Goal: Task Accomplishment & Management: Contribute content

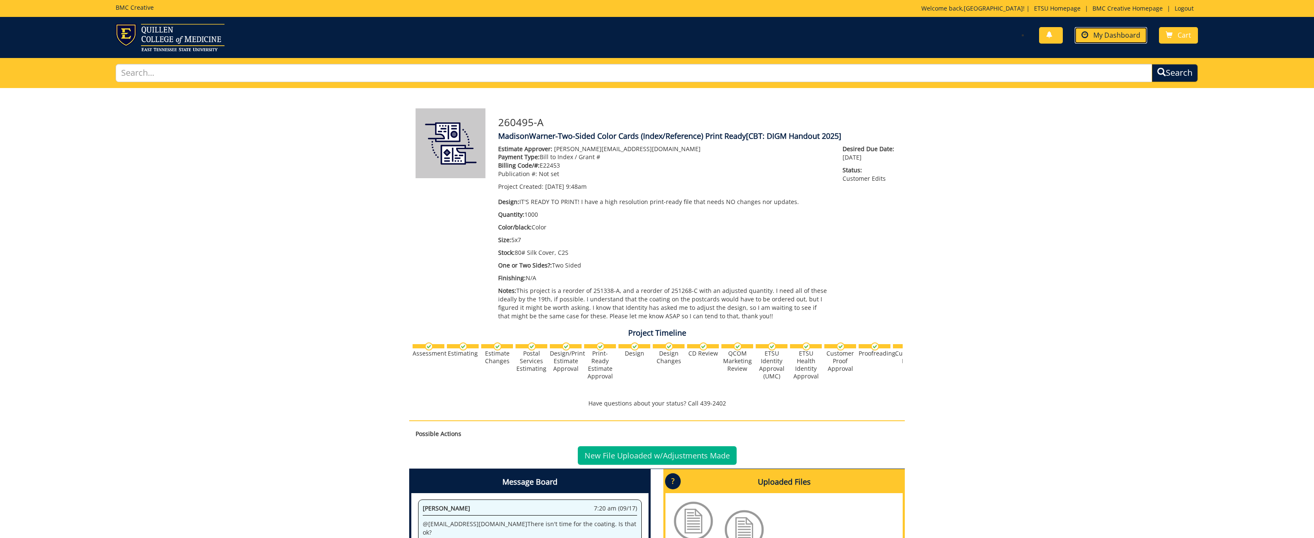
click at [1115, 33] on span "My Dashboard" at bounding box center [1116, 35] width 47 height 9
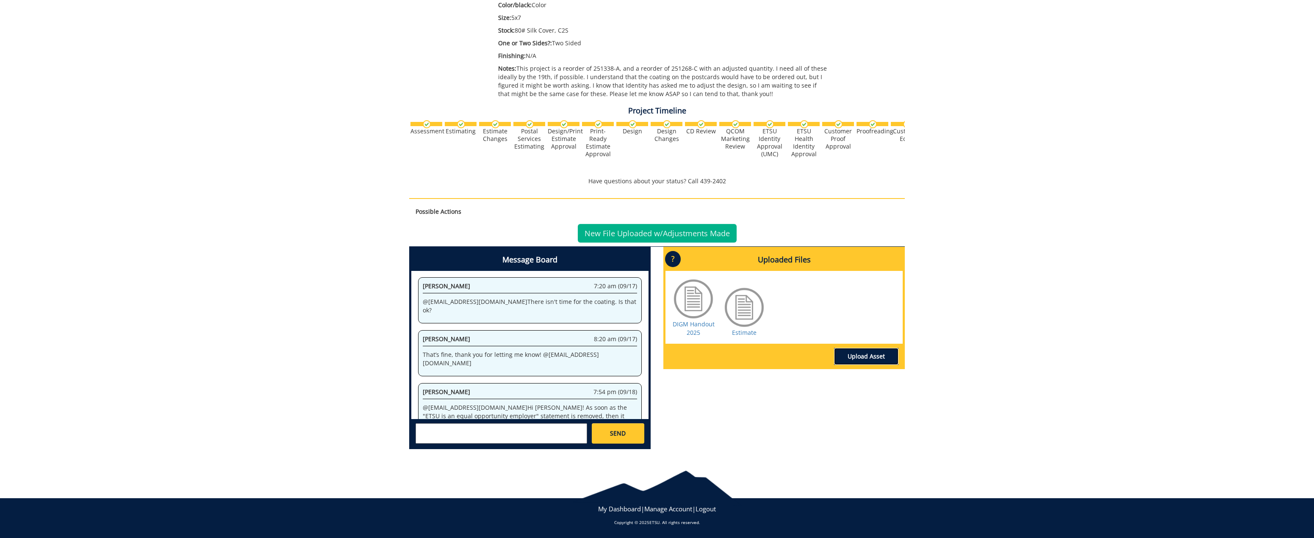
click at [869, 358] on link "Upload Asset" at bounding box center [866, 356] width 64 height 17
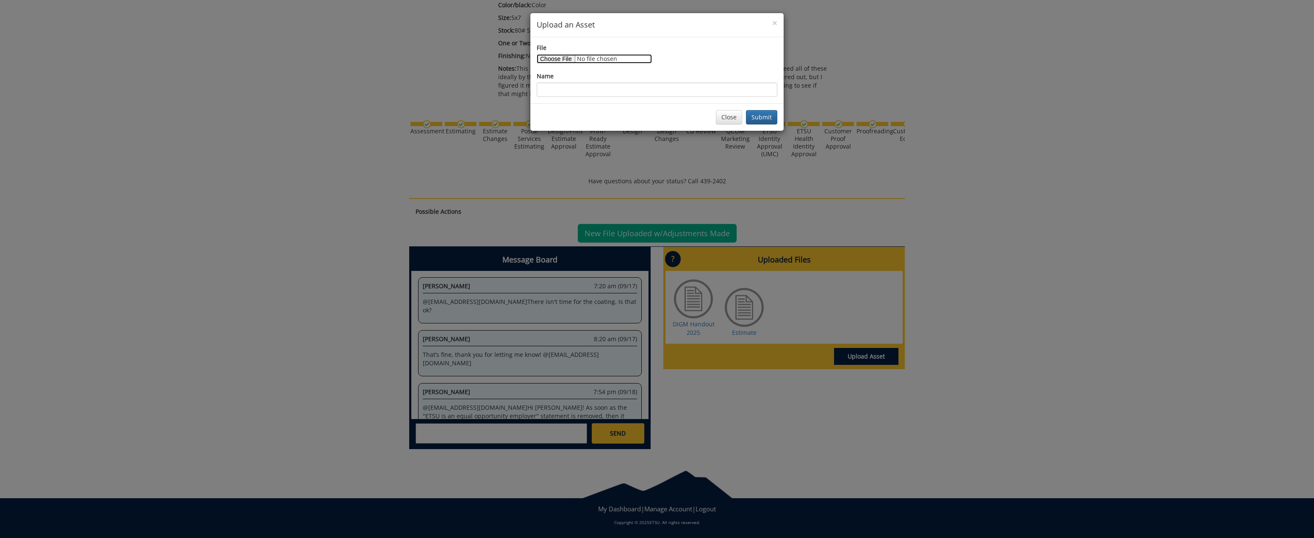
click at [561, 61] on input "File" at bounding box center [594, 58] width 115 height 9
type input "C:\fakepath\digm handout 2025-68c4250661ea16.30863044.pdf"
click at [641, 87] on input "Name" at bounding box center [657, 90] width 241 height 14
type input "DIGM Handout 2025_edit"
click at [746, 110] on button "Submit" at bounding box center [761, 117] width 31 height 14
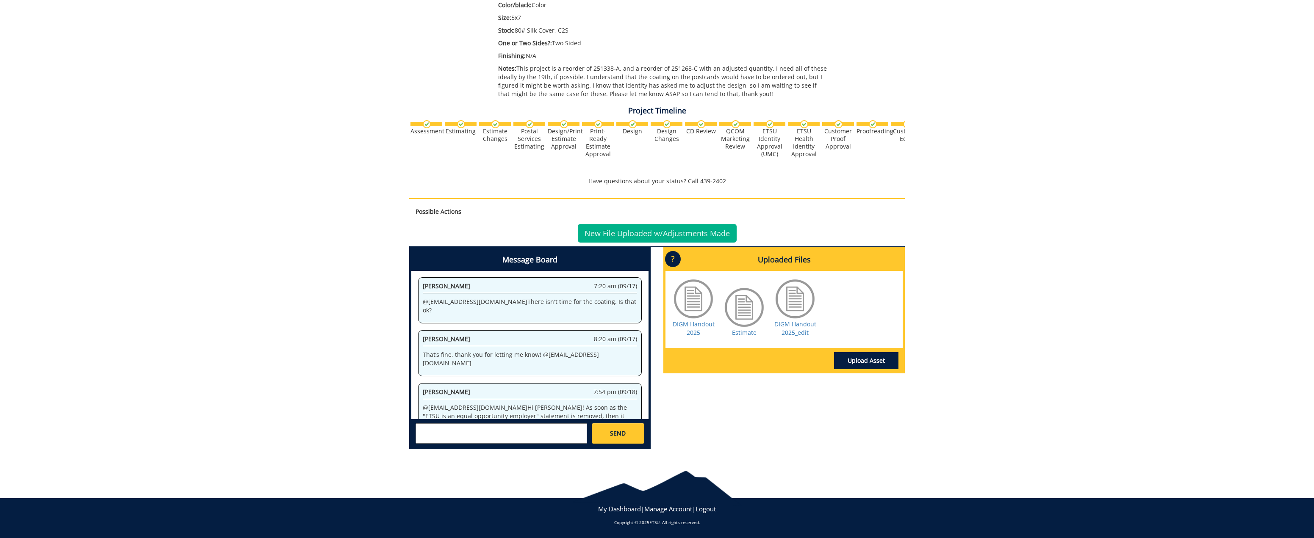
click at [529, 437] on textarea at bounding box center [502, 434] width 172 height 20
type textarea "Hey @bakerr@etsu.edu @conleyga@etsu.edu I've got this edit up for you! Thank you"
click at [609, 427] on link "SEND" at bounding box center [618, 434] width 53 height 20
click at [655, 235] on link "New File Uploaded w/Adjustments Made" at bounding box center [657, 233] width 159 height 19
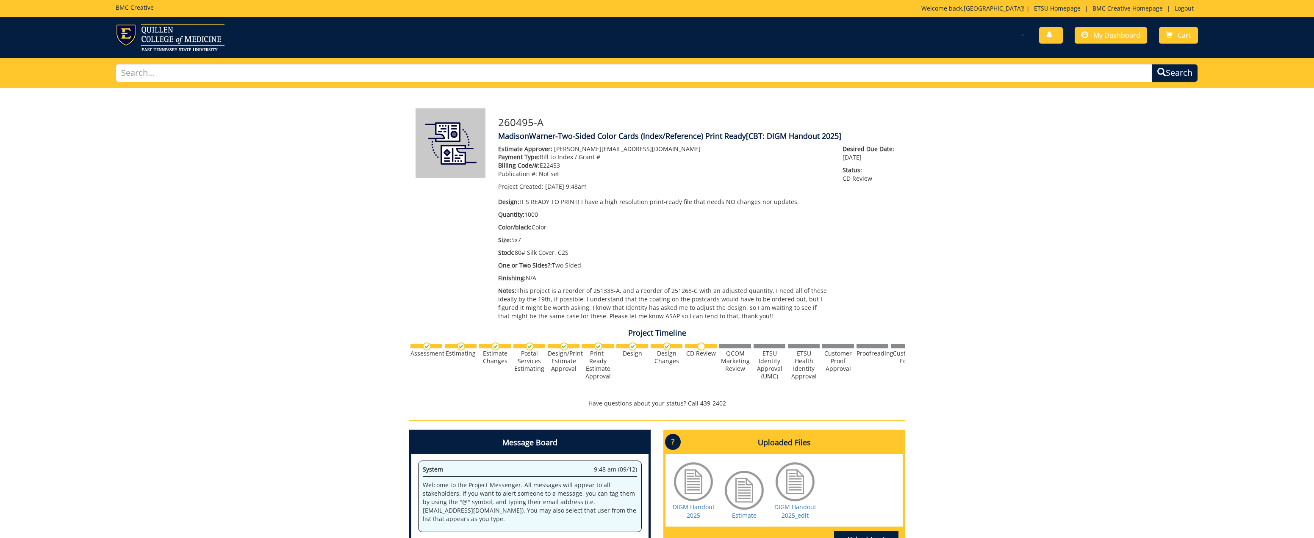
scroll to position [263, 0]
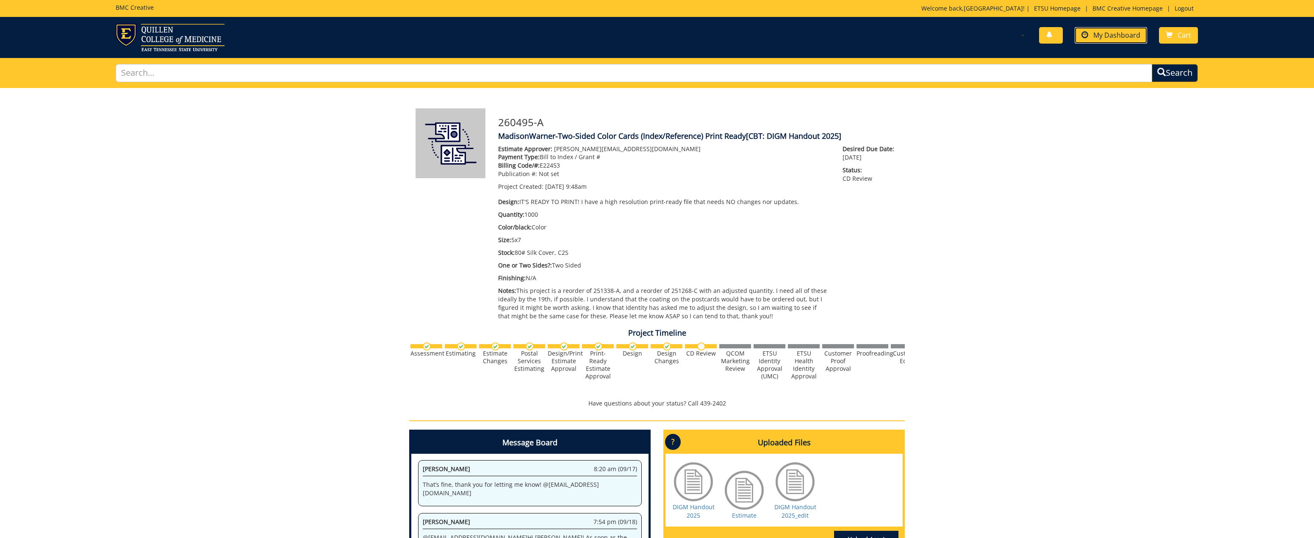
drag, startPoint x: 1096, startPoint y: 31, endPoint x: 1085, endPoint y: 37, distance: 13.1
click at [1096, 31] on span "My Dashboard" at bounding box center [1116, 35] width 47 height 9
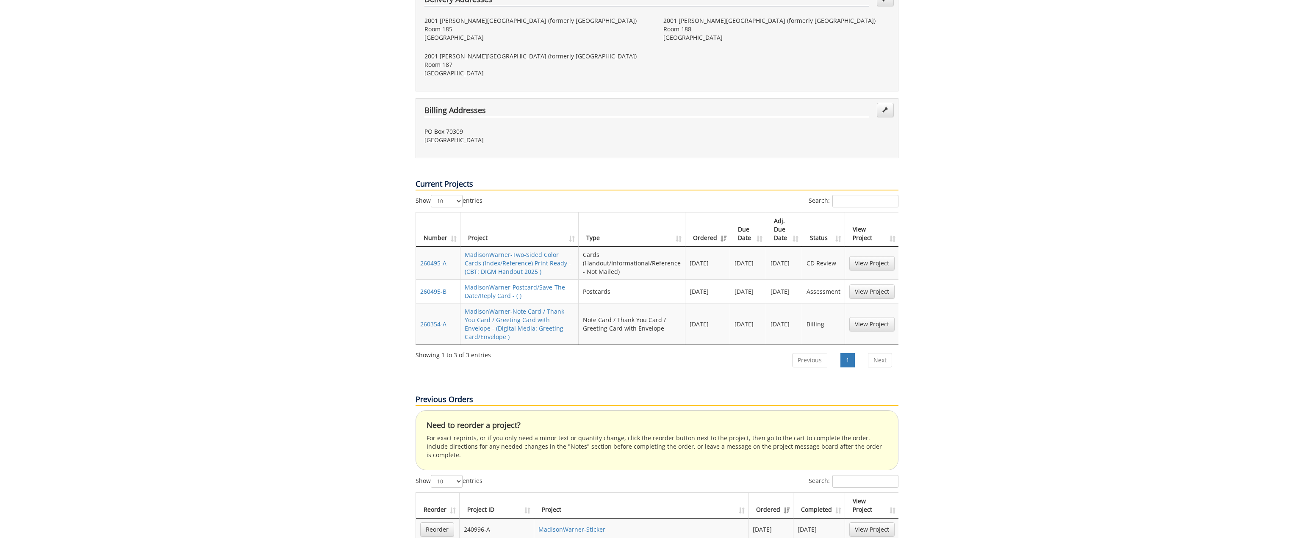
scroll to position [261, 0]
click at [871, 284] on link "View Project" at bounding box center [871, 291] width 45 height 14
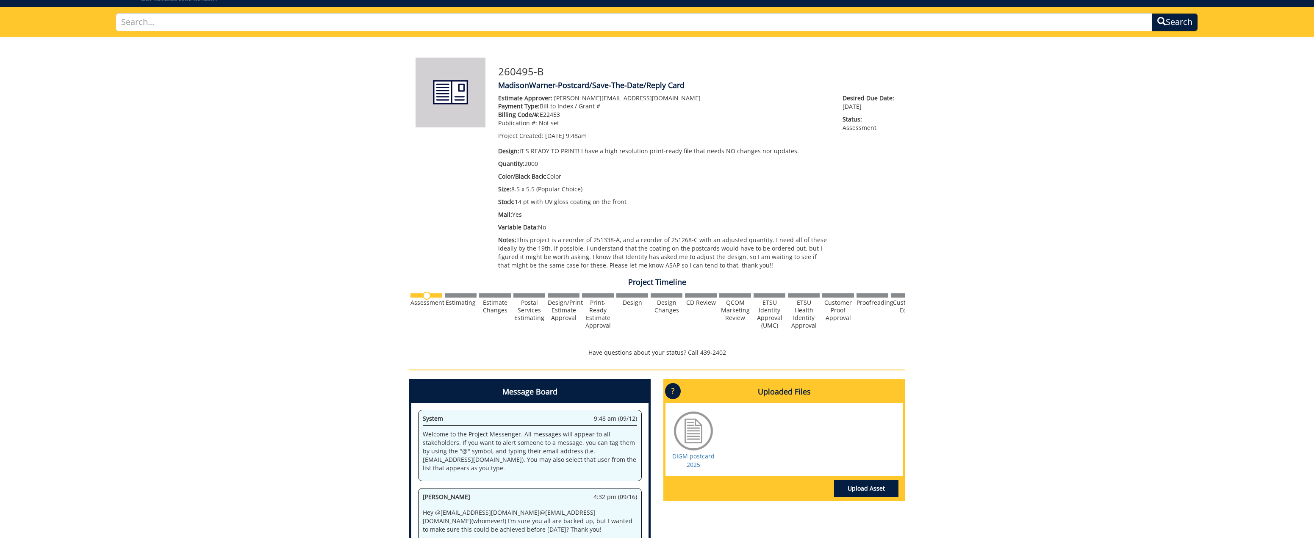
scroll to position [183, 0]
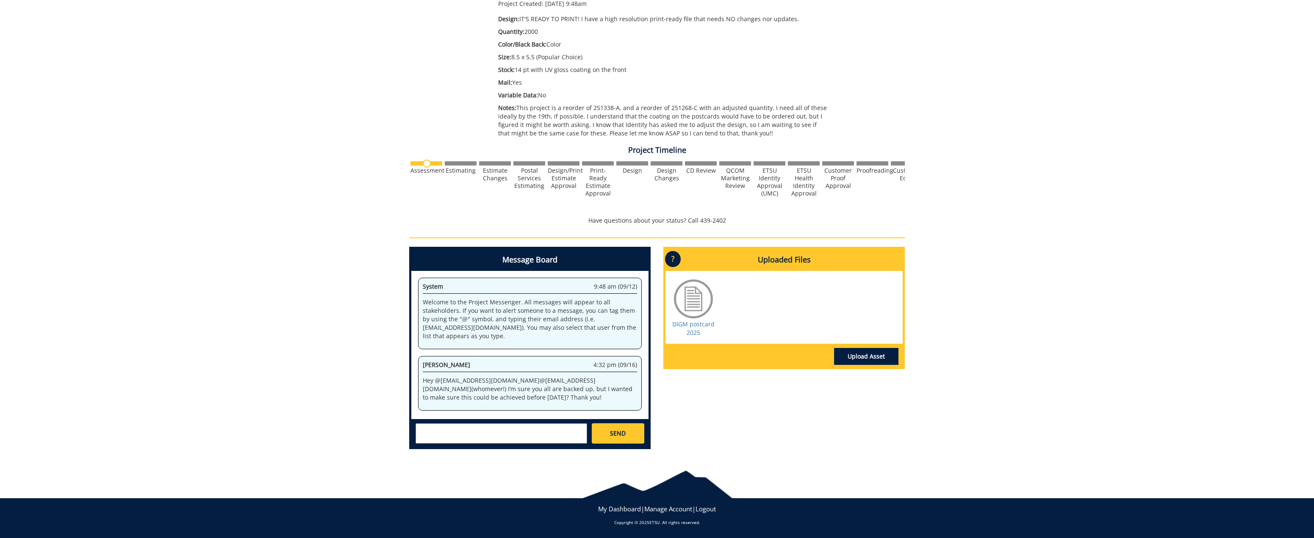
click at [544, 440] on textarea at bounding box center [502, 434] width 172 height 20
type textarea "Hi again, I just wanted to check on if this was still possible? @campbelltc@ets…"
drag, startPoint x: 613, startPoint y: 441, endPoint x: 624, endPoint y: 440, distance: 10.2
click at [613, 441] on link "SEND" at bounding box center [618, 434] width 53 height 20
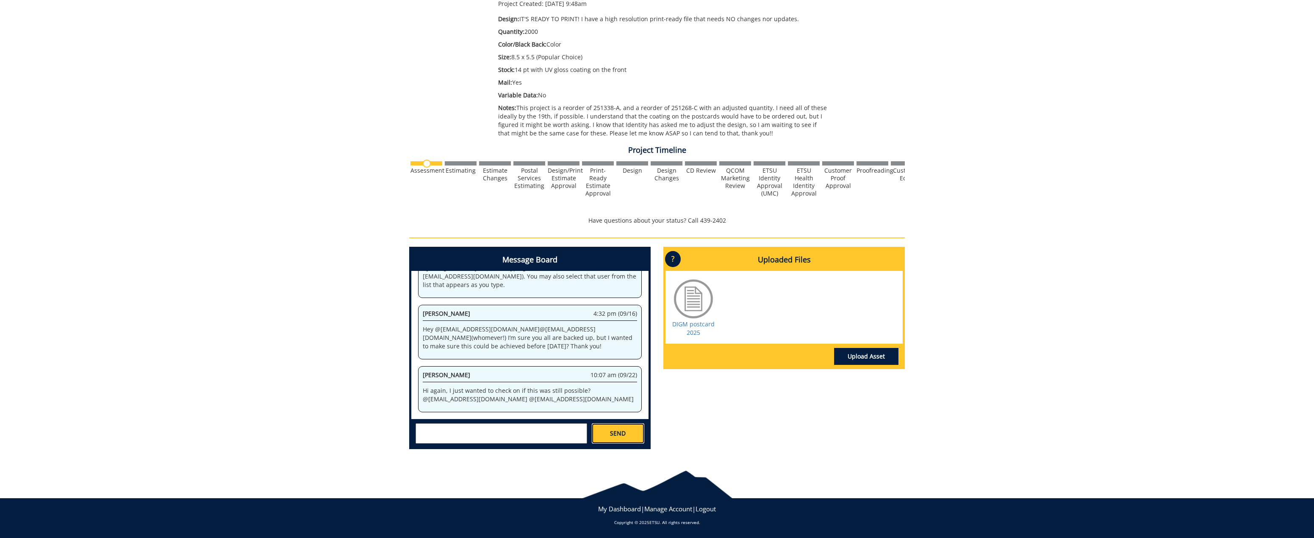
scroll to position [0, 0]
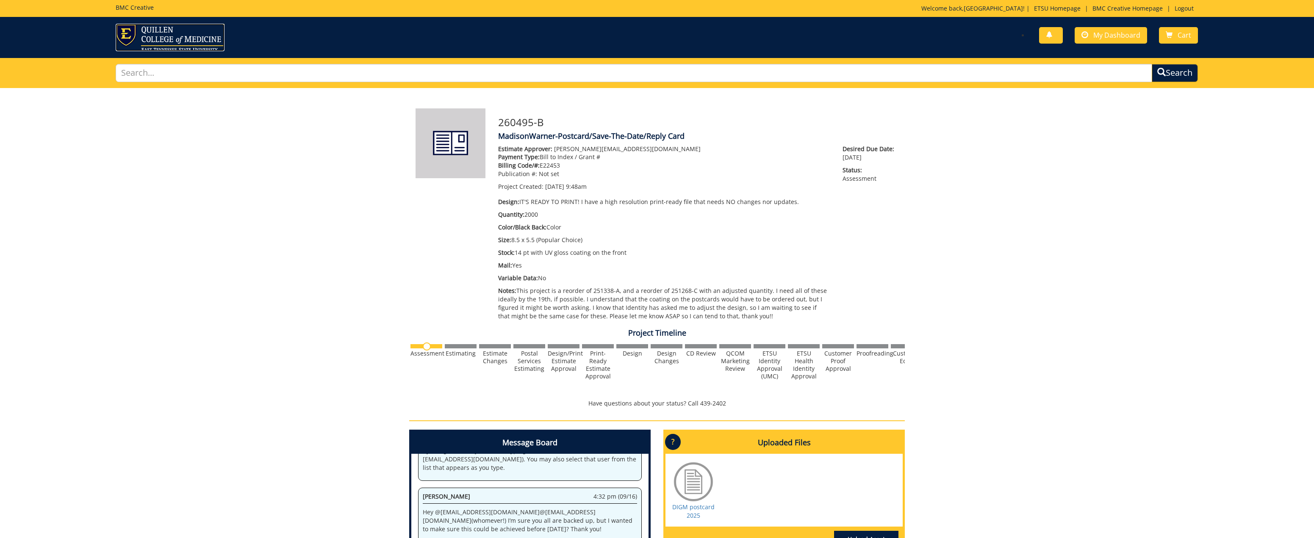
click at [151, 41] on img at bounding box center [170, 38] width 109 height 28
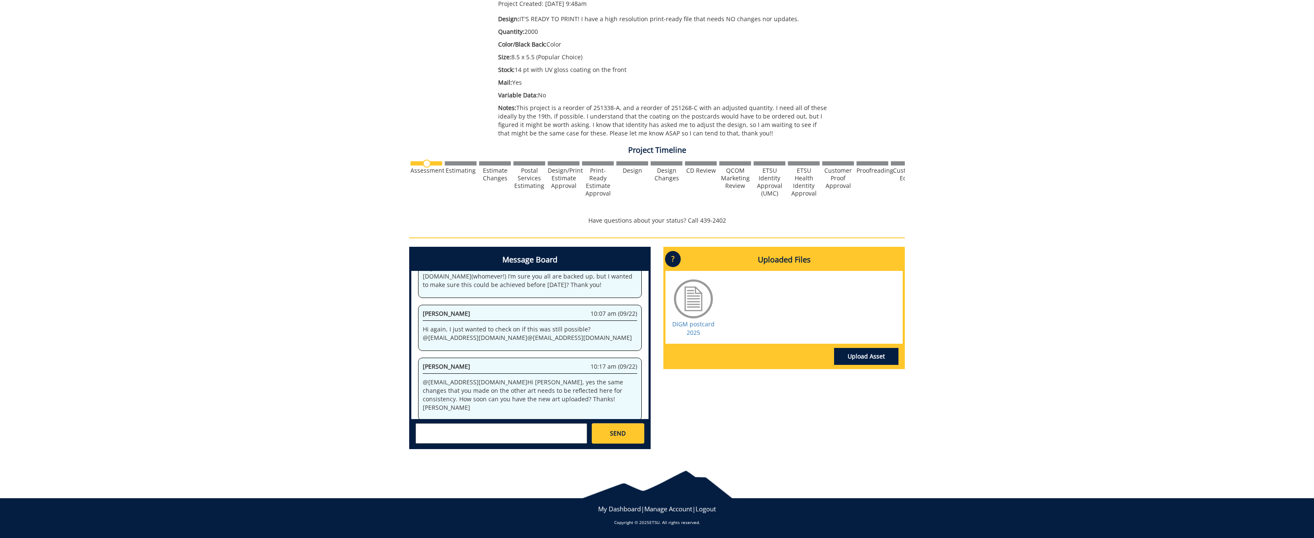
click at [530, 433] on textarea at bounding box center [502, 434] width 172 height 20
type textarea "I can work on it [DATE], does it essentially just need to be ETSU colors? @[EMA…"
click at [614, 433] on span "SEND" at bounding box center [618, 434] width 16 height 8
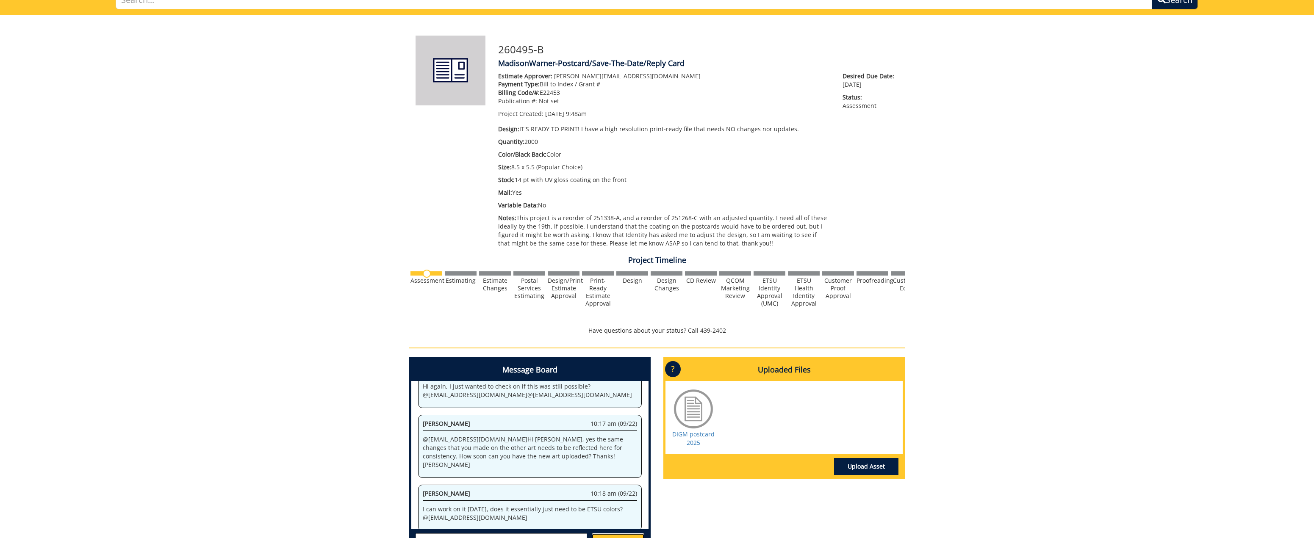
scroll to position [0, 0]
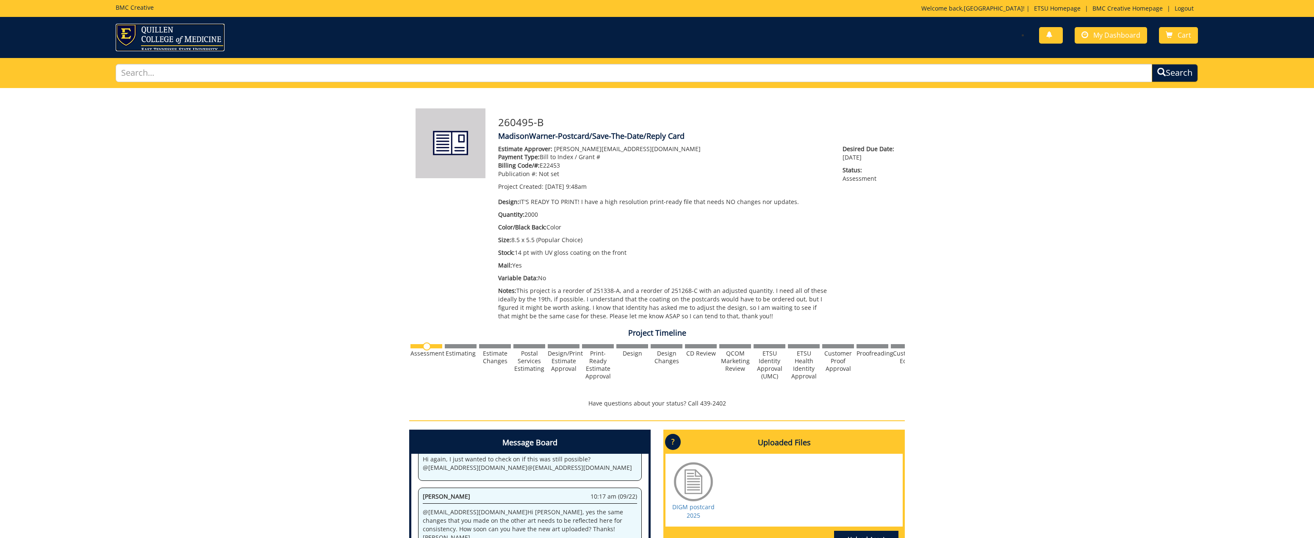
drag, startPoint x: 131, startPoint y: 30, endPoint x: 155, endPoint y: 4, distance: 35.4
click at [131, 30] on img at bounding box center [170, 38] width 109 height 28
